Goal: Information Seeking & Learning: Understand process/instructions

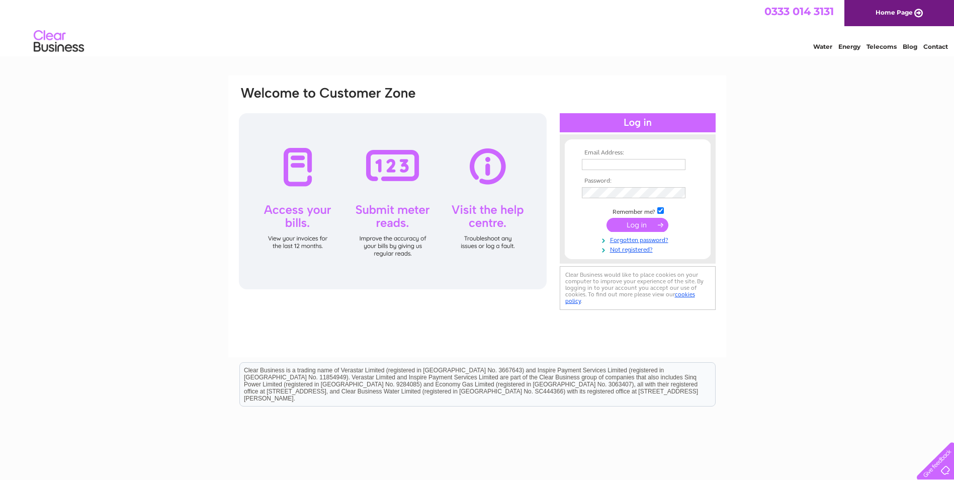
type input "andresautoservice@yahoo.com"
click at [654, 224] on input "submit" at bounding box center [638, 225] width 62 height 14
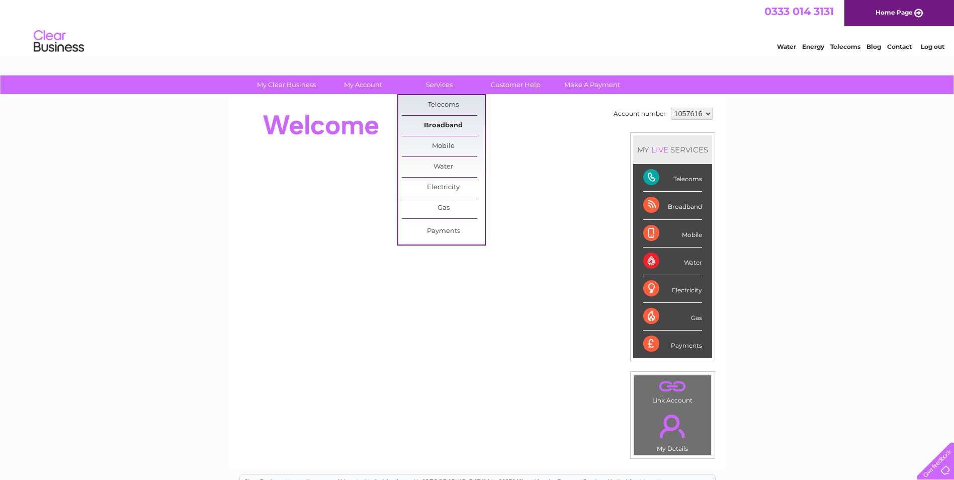
click at [439, 122] on link "Broadband" at bounding box center [443, 126] width 83 height 20
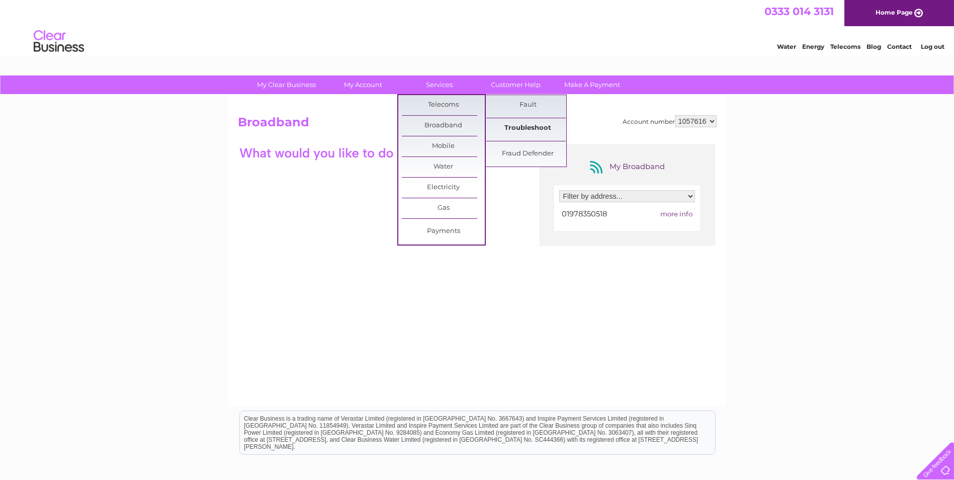
click at [515, 122] on link "Troubleshoot" at bounding box center [528, 128] width 83 height 20
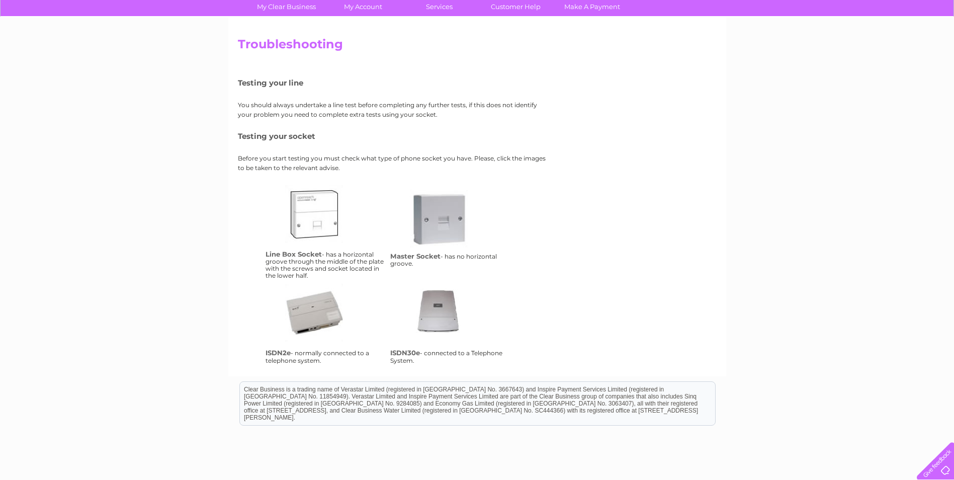
scroll to position [53, 0]
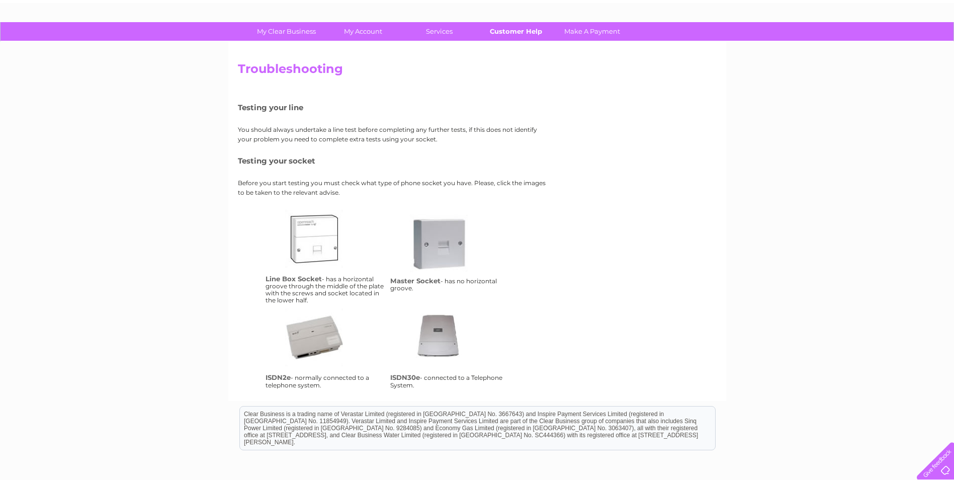
click at [531, 29] on link "Customer Help" at bounding box center [515, 31] width 83 height 19
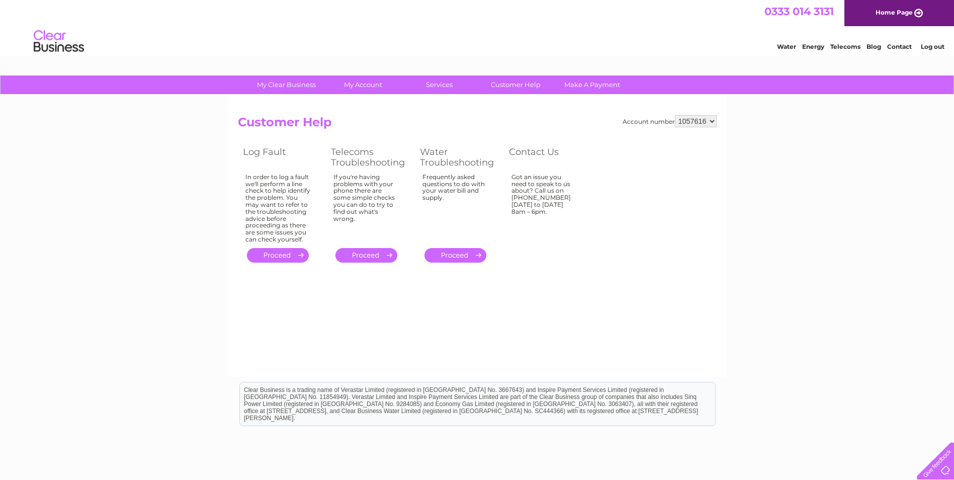
click at [378, 258] on link "." at bounding box center [367, 255] width 62 height 15
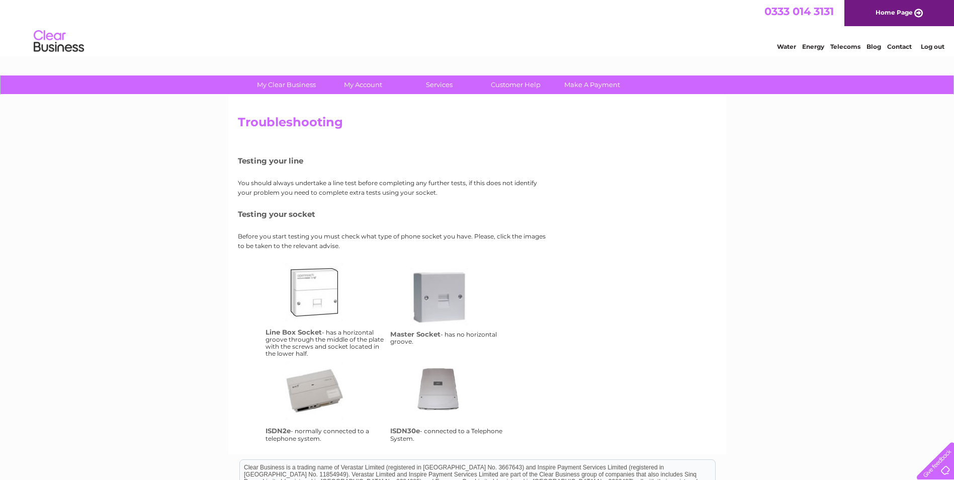
click at [327, 299] on link "lbs" at bounding box center [325, 303] width 81 height 81
click at [326, 284] on link "lbs" at bounding box center [325, 303] width 81 height 81
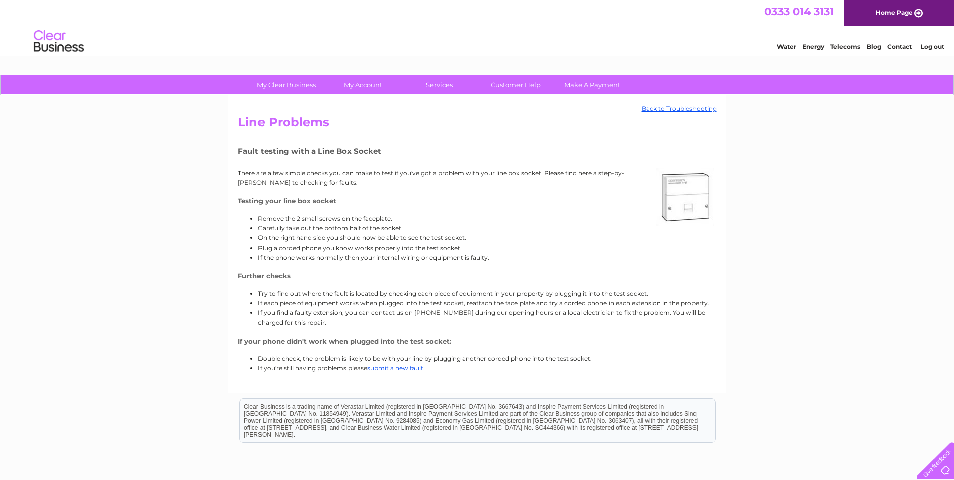
click at [679, 104] on div "Back to Troubleshooting Line Problems Fault testing with a Line Box Socket Ther…" at bounding box center [477, 244] width 498 height 298
click at [492, 85] on link "Customer Help" at bounding box center [515, 84] width 83 height 19
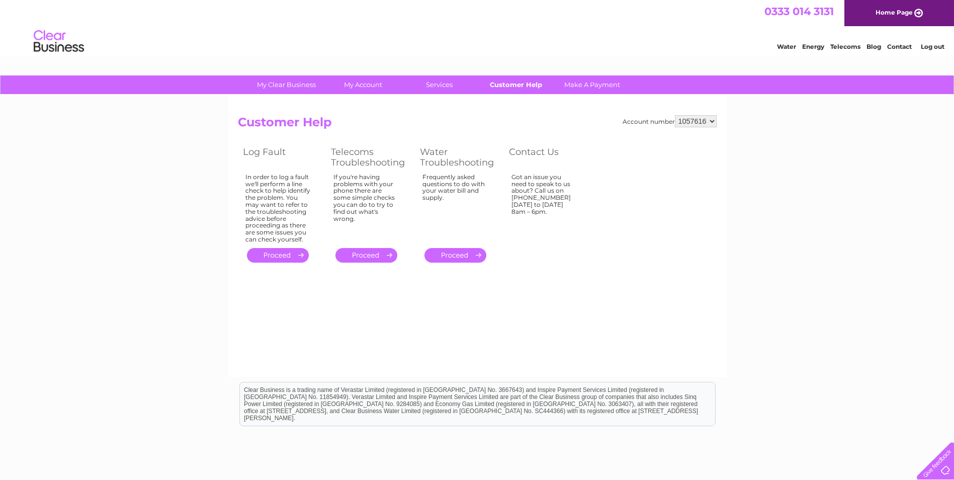
click at [524, 82] on link "Customer Help" at bounding box center [515, 84] width 83 height 19
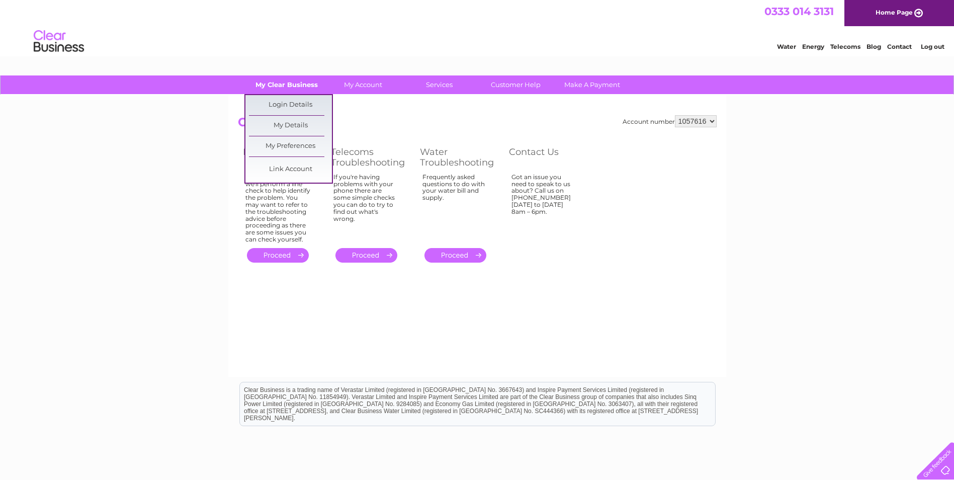
click at [302, 87] on link "My Clear Business" at bounding box center [286, 84] width 83 height 19
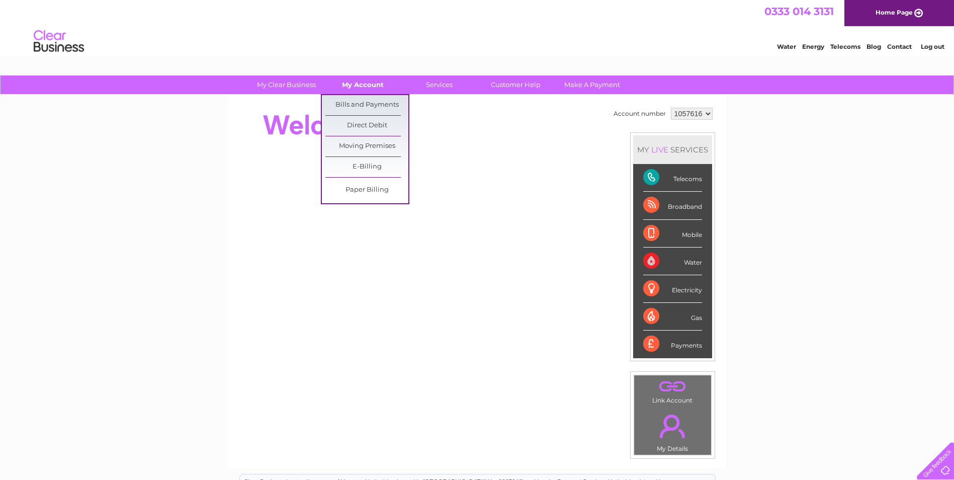
click at [358, 86] on link "My Account" at bounding box center [363, 84] width 83 height 19
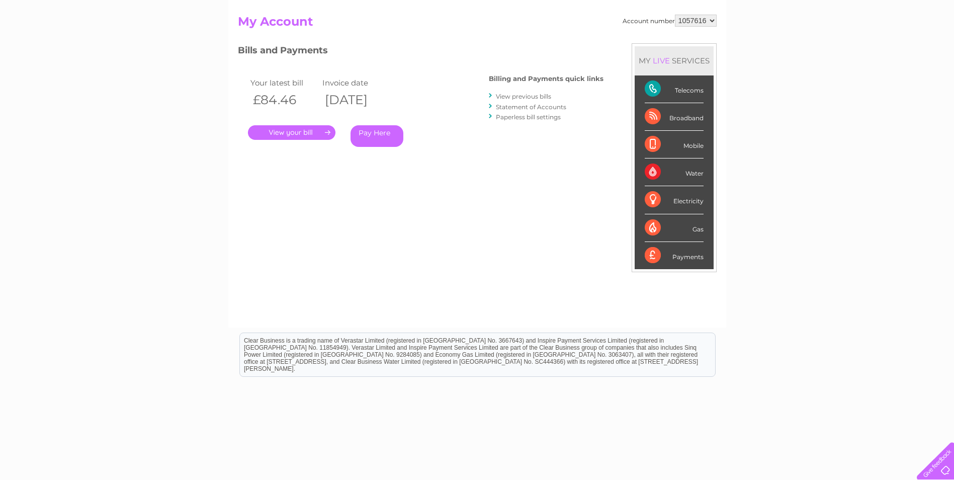
scroll to position [128, 0]
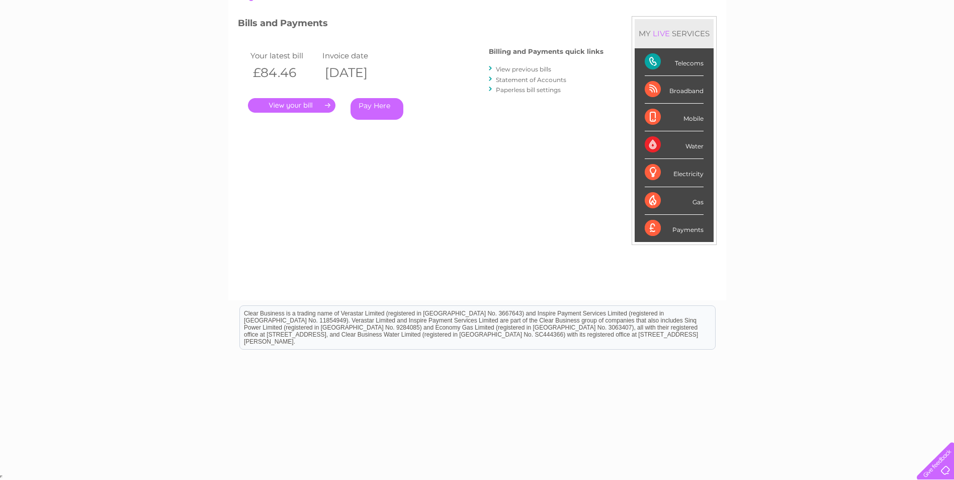
click at [937, 468] on div at bounding box center [933, 458] width 41 height 41
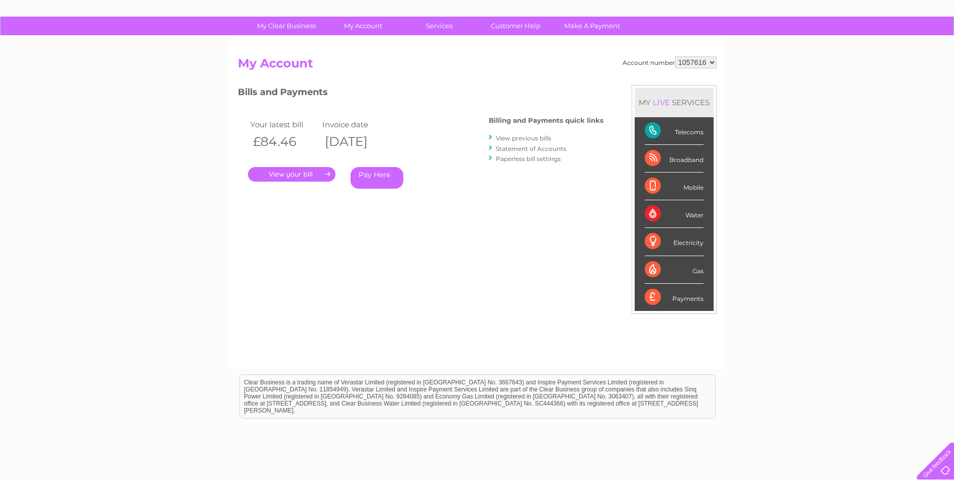
scroll to position [0, 0]
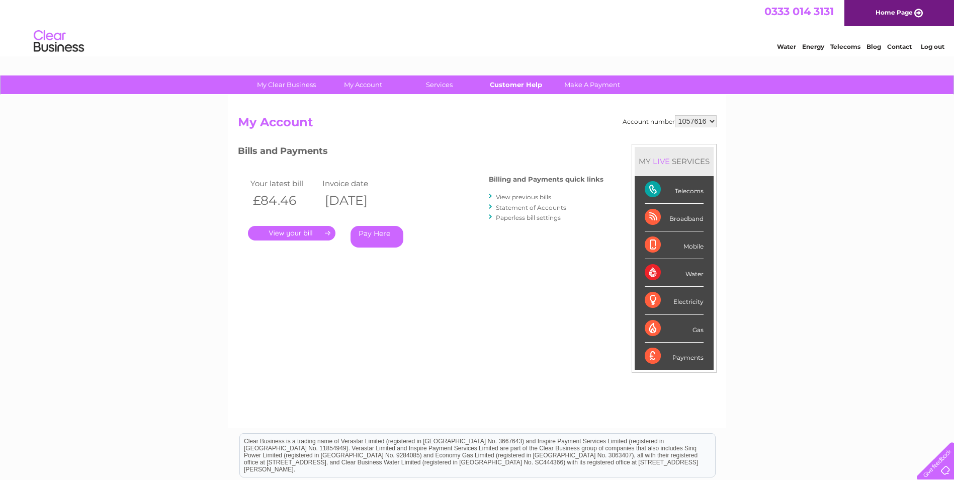
click at [523, 86] on link "Customer Help" at bounding box center [515, 84] width 83 height 19
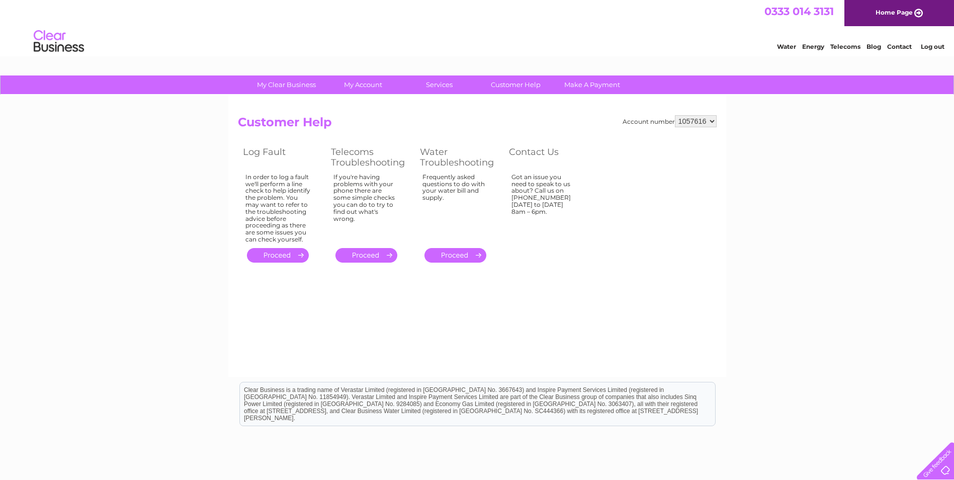
click at [907, 48] on link "Contact" at bounding box center [900, 47] width 25 height 8
